Goal: Transaction & Acquisition: Subscribe to service/newsletter

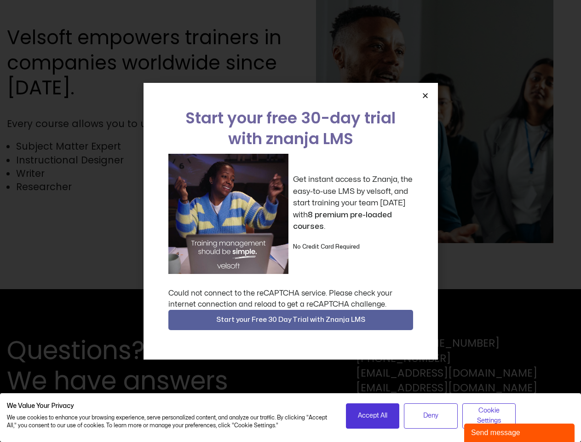
click at [291, 221] on div "Get instant access to Znanja, the easy-to-use LMS by velsoft, and start trainin…" at bounding box center [291, 214] width 245 height 120
click at [425, 95] on icon "Close" at bounding box center [425, 95] width 7 height 7
click at [291, 320] on span "Start your Free 30 Day Trial with Znanja LMS" at bounding box center [290, 319] width 149 height 11
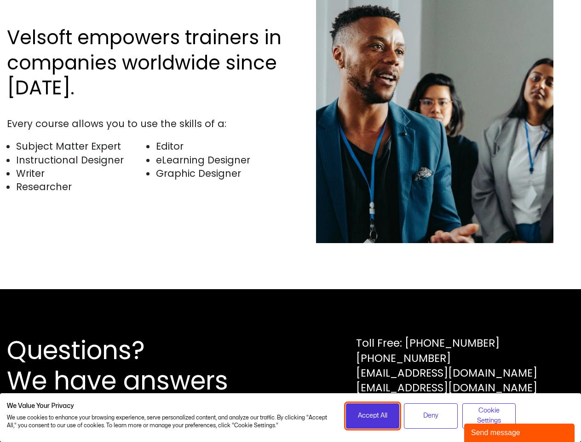
click at [373, 416] on span "Accept All" at bounding box center [372, 416] width 29 height 10
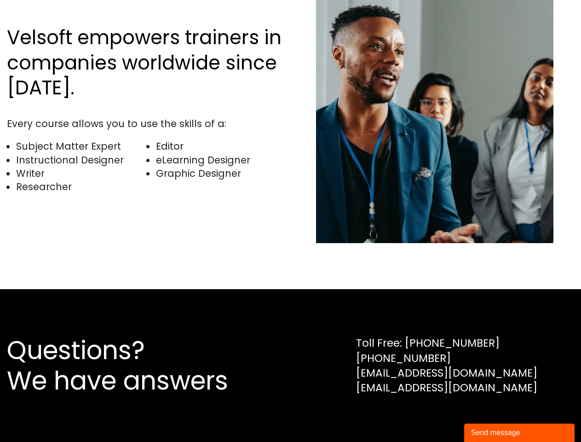
click at [431, 416] on div "Questions? We have answers Toll Free: [PHONE_NUMBER] [PHONE_NUMBER] [EMAIL_ADDR…" at bounding box center [290, 365] width 581 height 153
click at [489, 416] on div "Questions? We have answers Toll Free: [PHONE_NUMBER] [PHONE_NUMBER] [EMAIL_ADDR…" at bounding box center [290, 365] width 581 height 153
click at [520, 433] on div "Send message" at bounding box center [519, 432] width 97 height 11
